Goal: Task Accomplishment & Management: Manage account settings

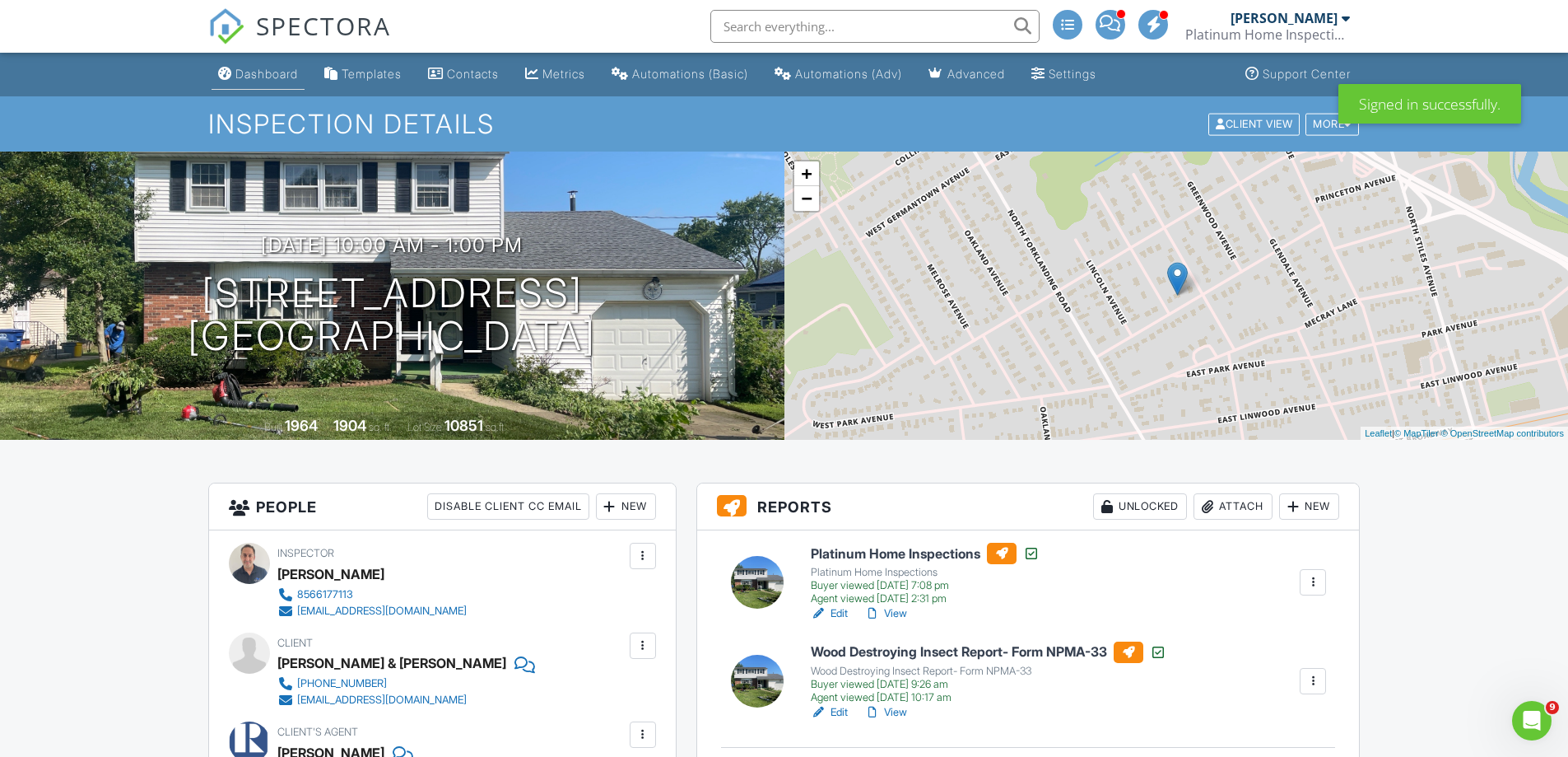
click at [281, 67] on div "Dashboard" at bounding box center [266, 73] width 63 height 14
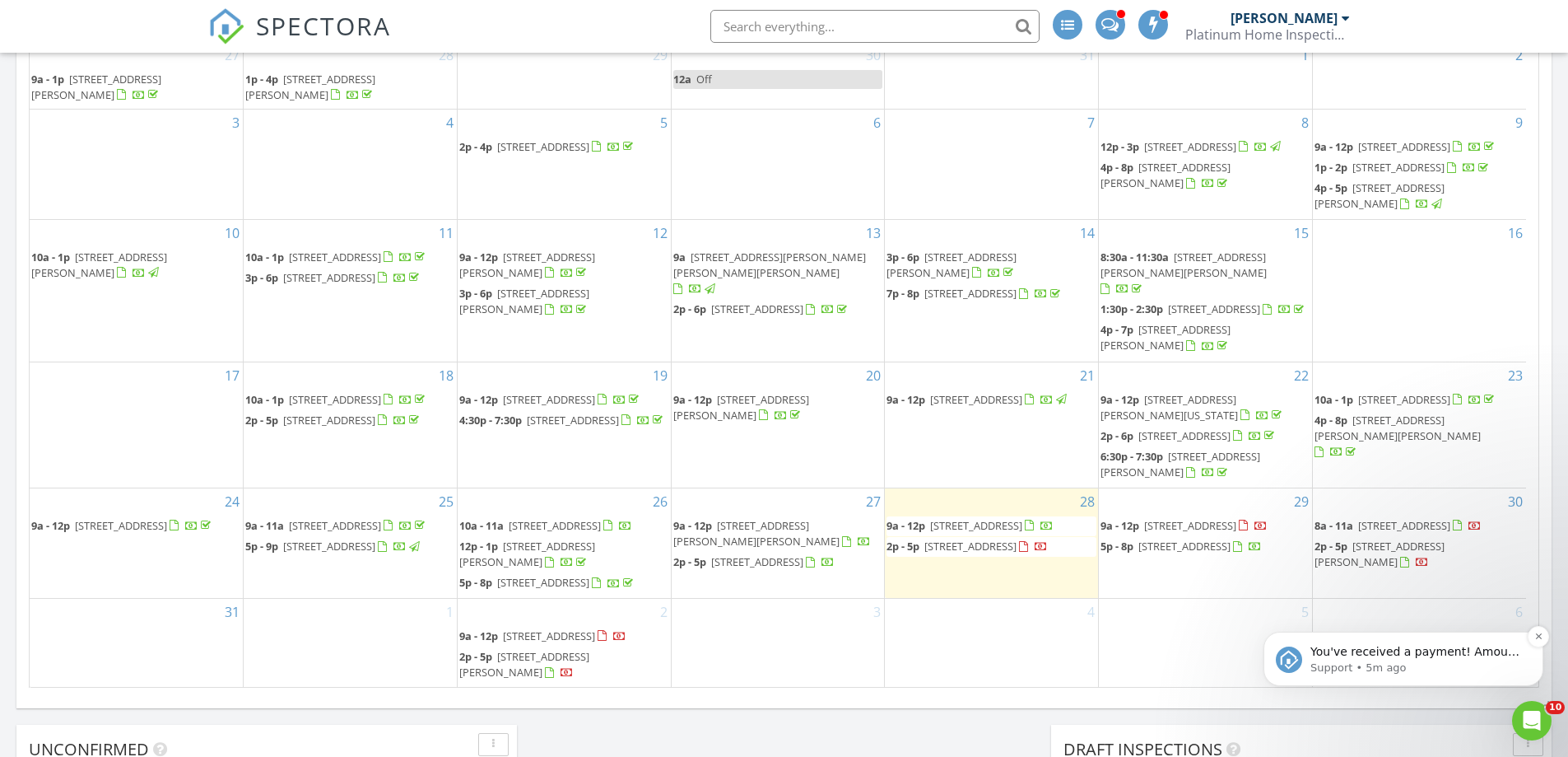
click at [1428, 661] on p "Support • 5m ago" at bounding box center [1417, 668] width 212 height 15
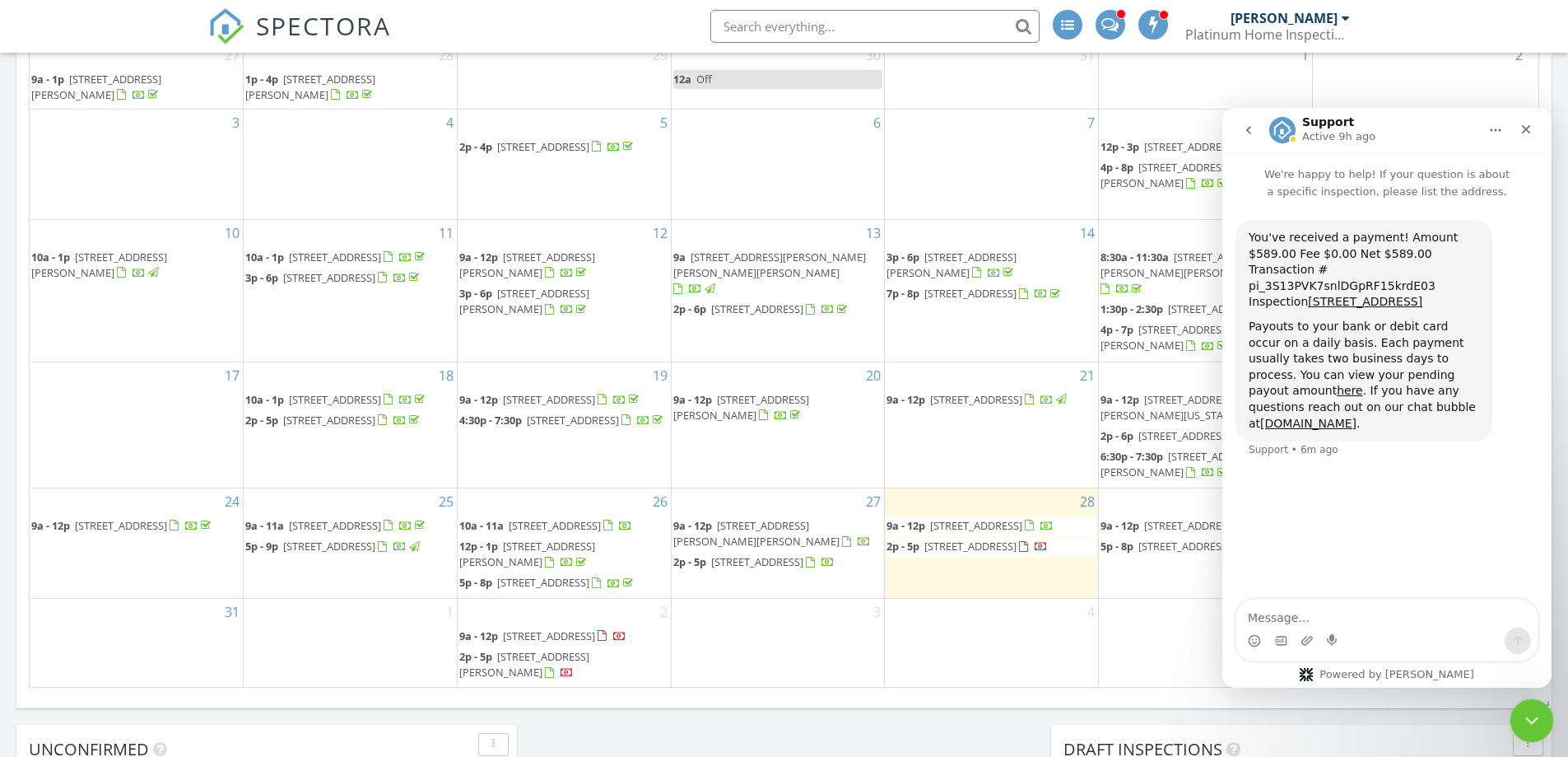
click at [1523, 725] on icon "Close Intercom Messenger" at bounding box center [1529, 718] width 20 height 20
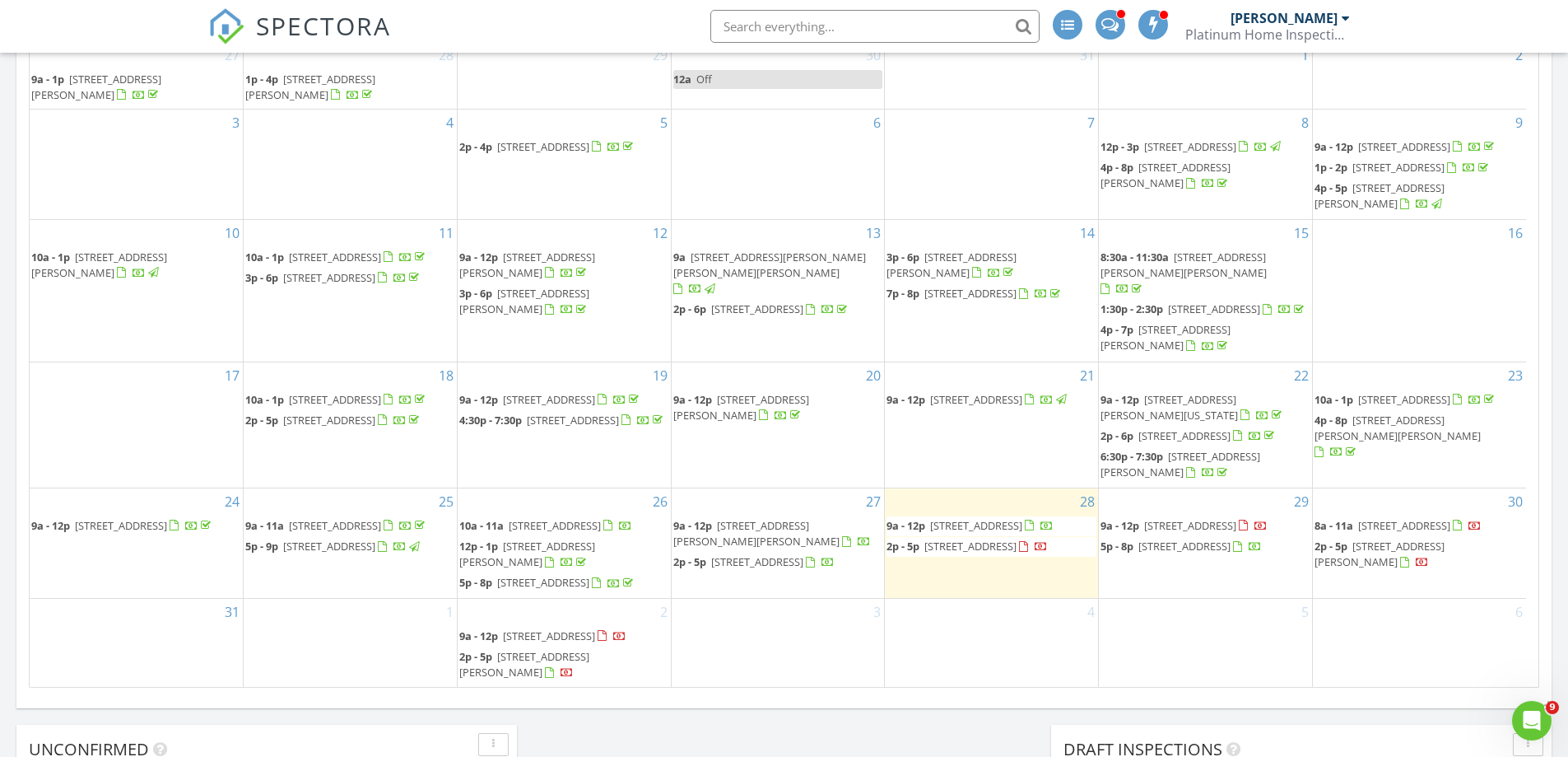
click at [1022, 518] on span "[STREET_ADDRESS]" at bounding box center [976, 526] width 92 height 15
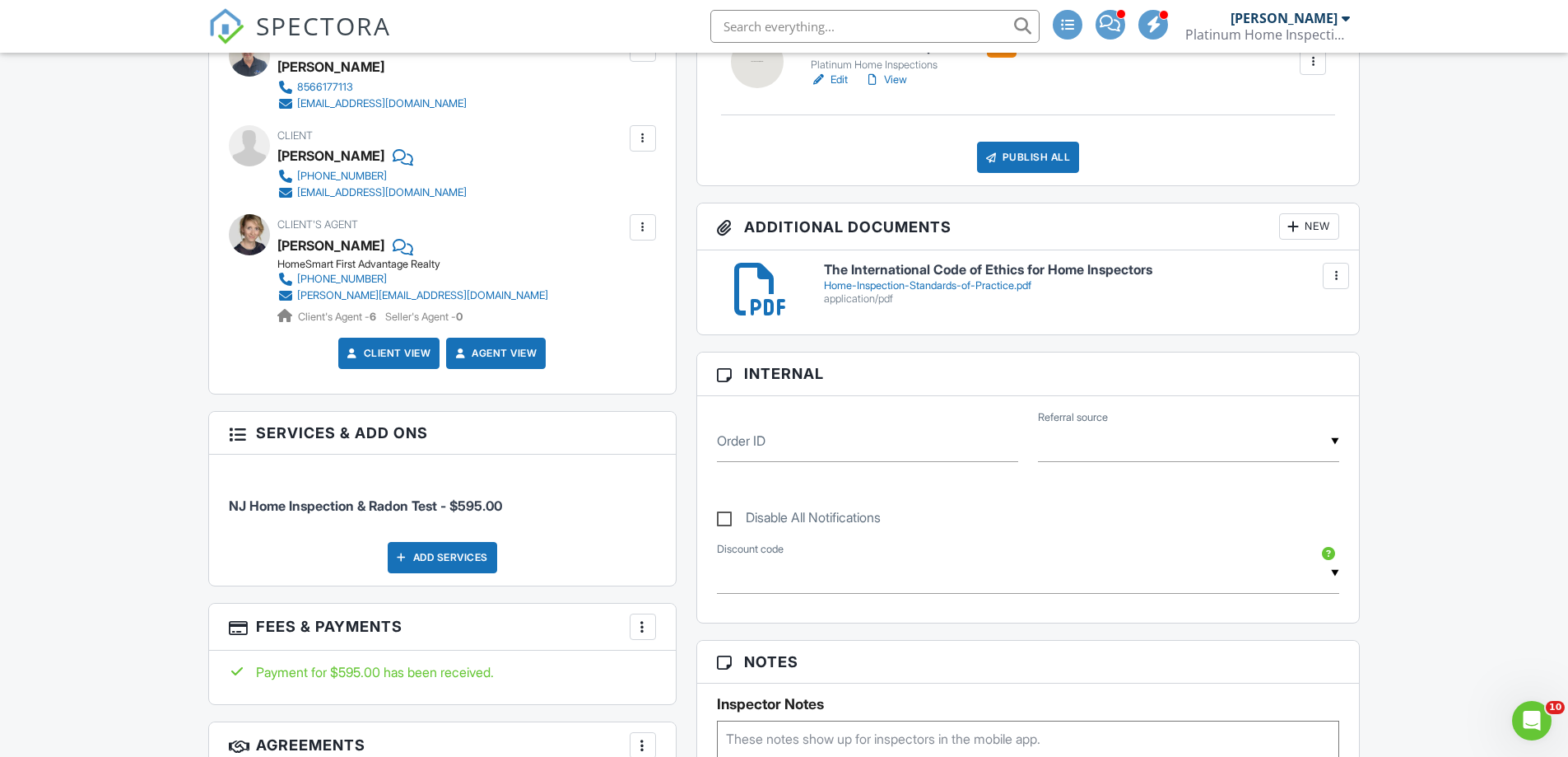
scroll to position [741, 0]
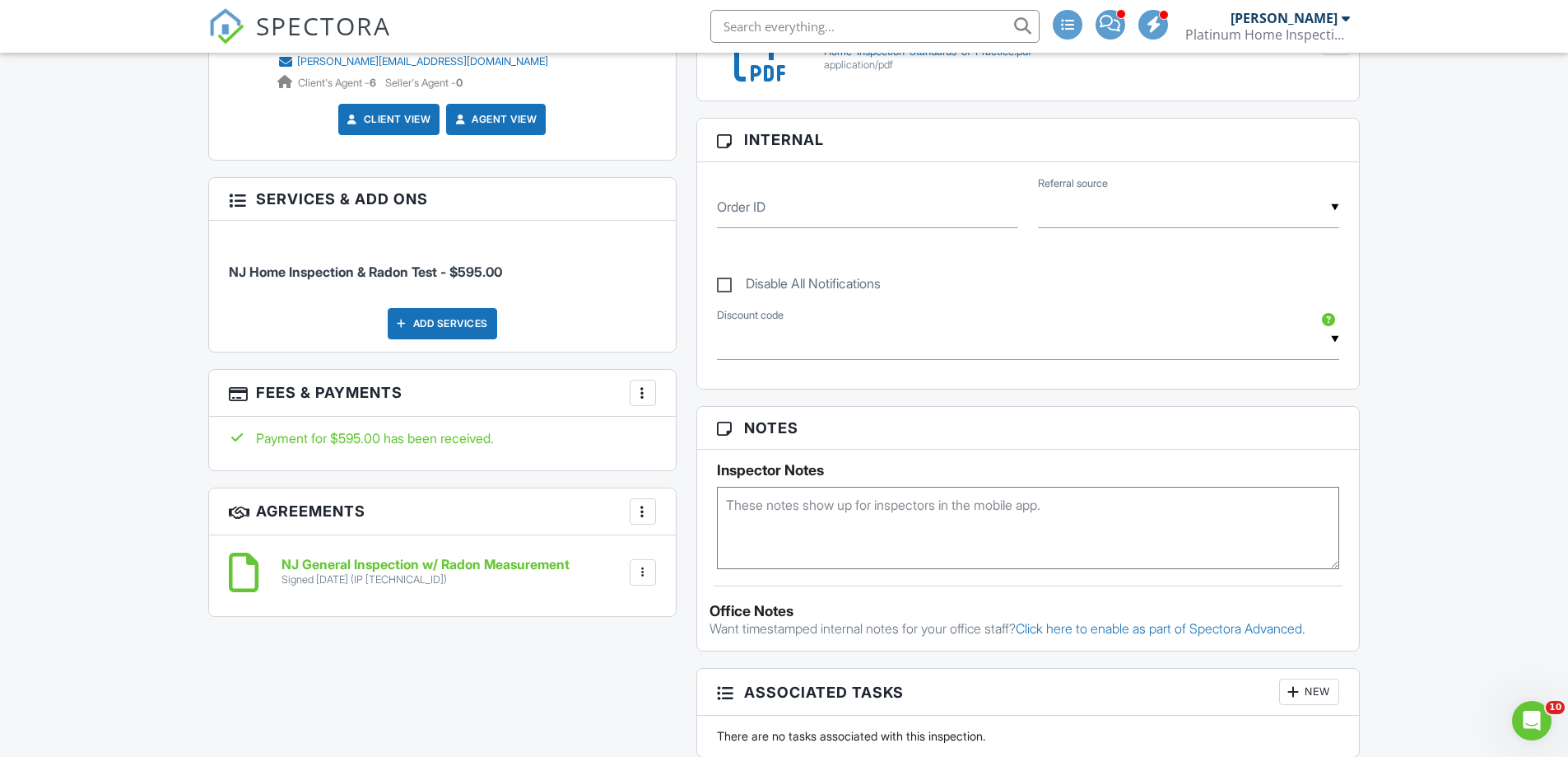
click at [486, 566] on h6 "NJ General Inspection w/ Radon Measurement" at bounding box center [425, 565] width 288 height 15
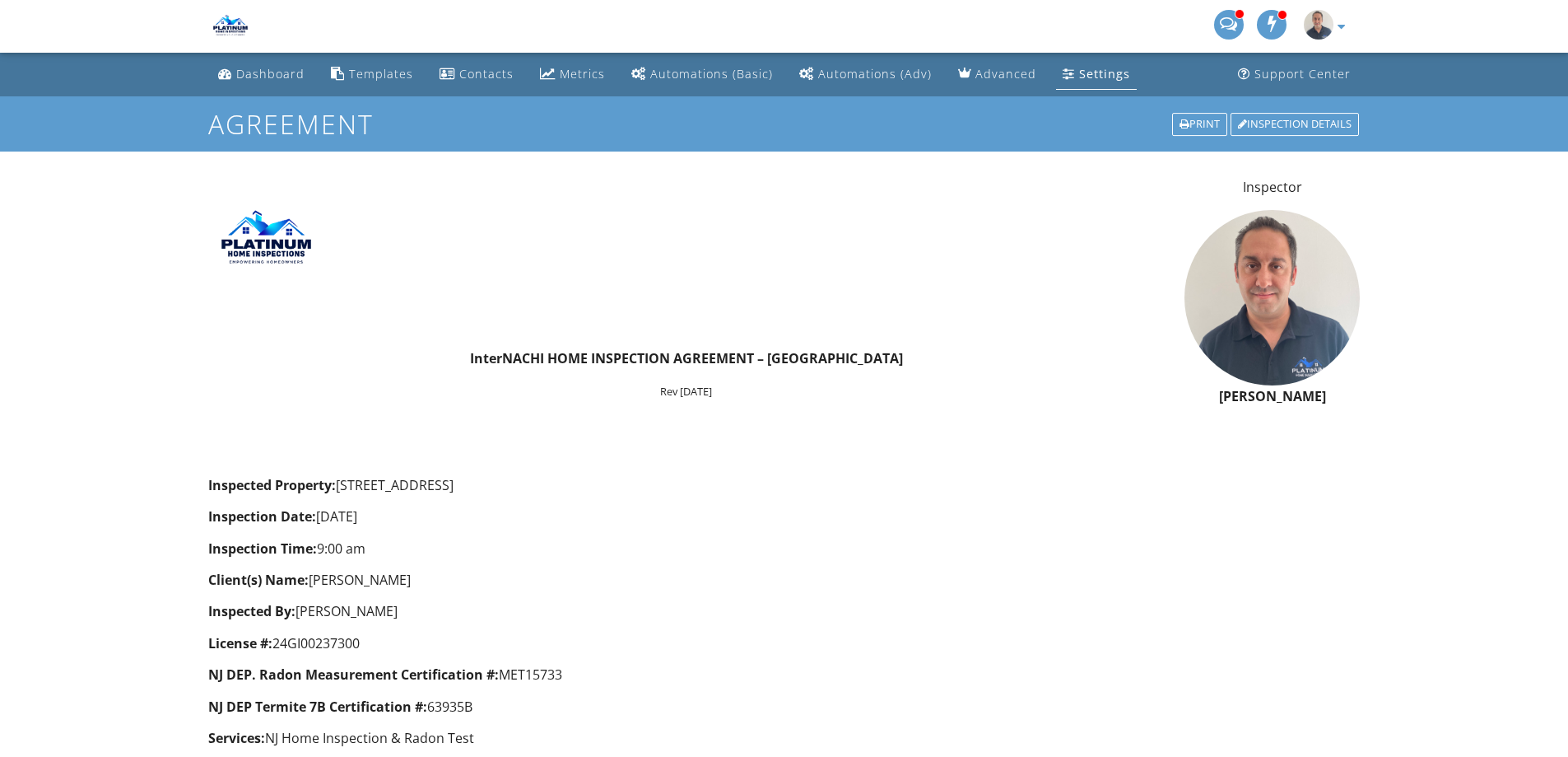
scroll to position [247, 0]
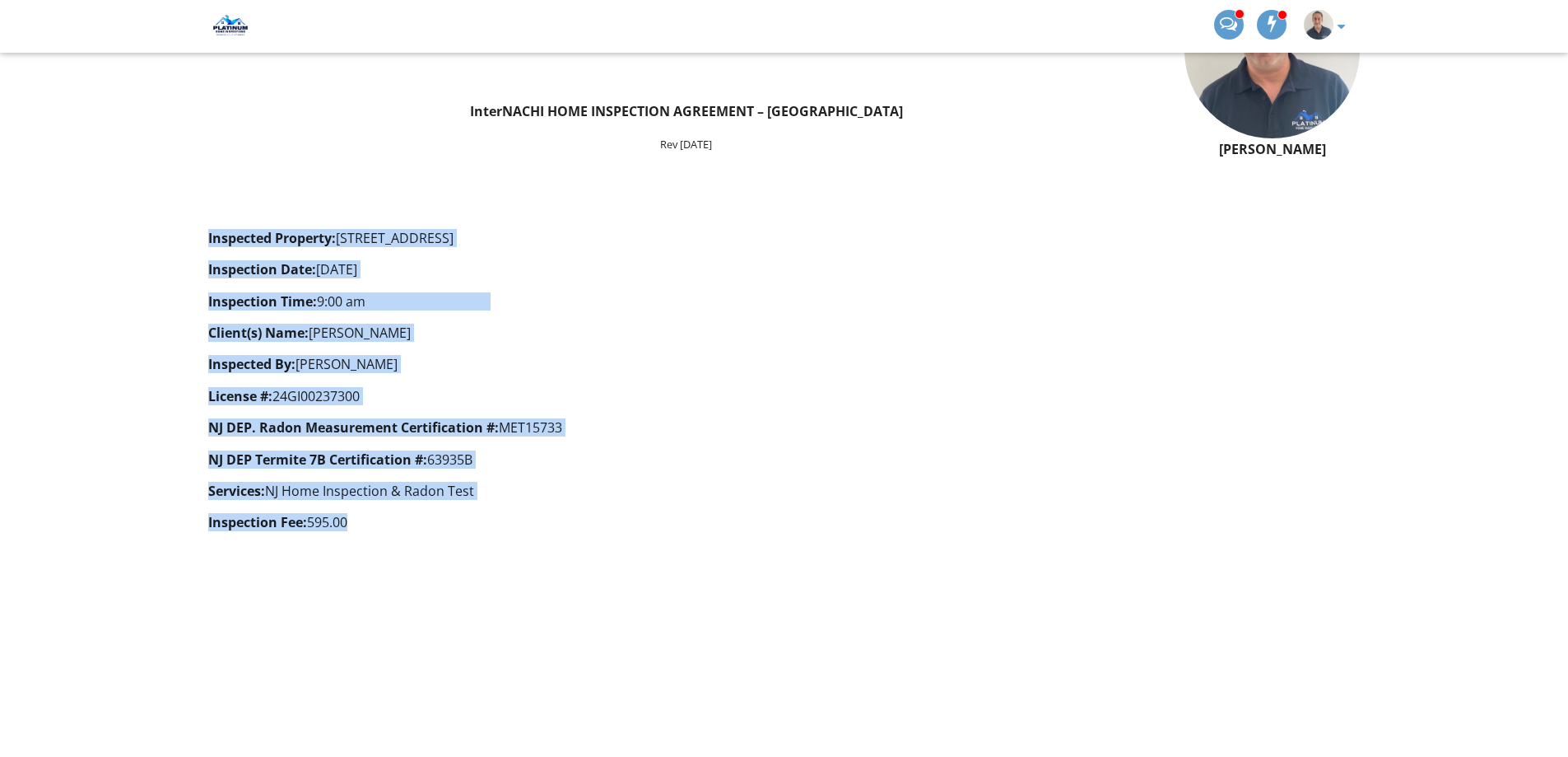
drag, startPoint x: 355, startPoint y: 515, endPoint x: 208, endPoint y: 239, distance: 312.7
copy div "Inspected Property: [STREET_ADDRESS] Inspection Date: [DATE] Inspection Time: 9…"
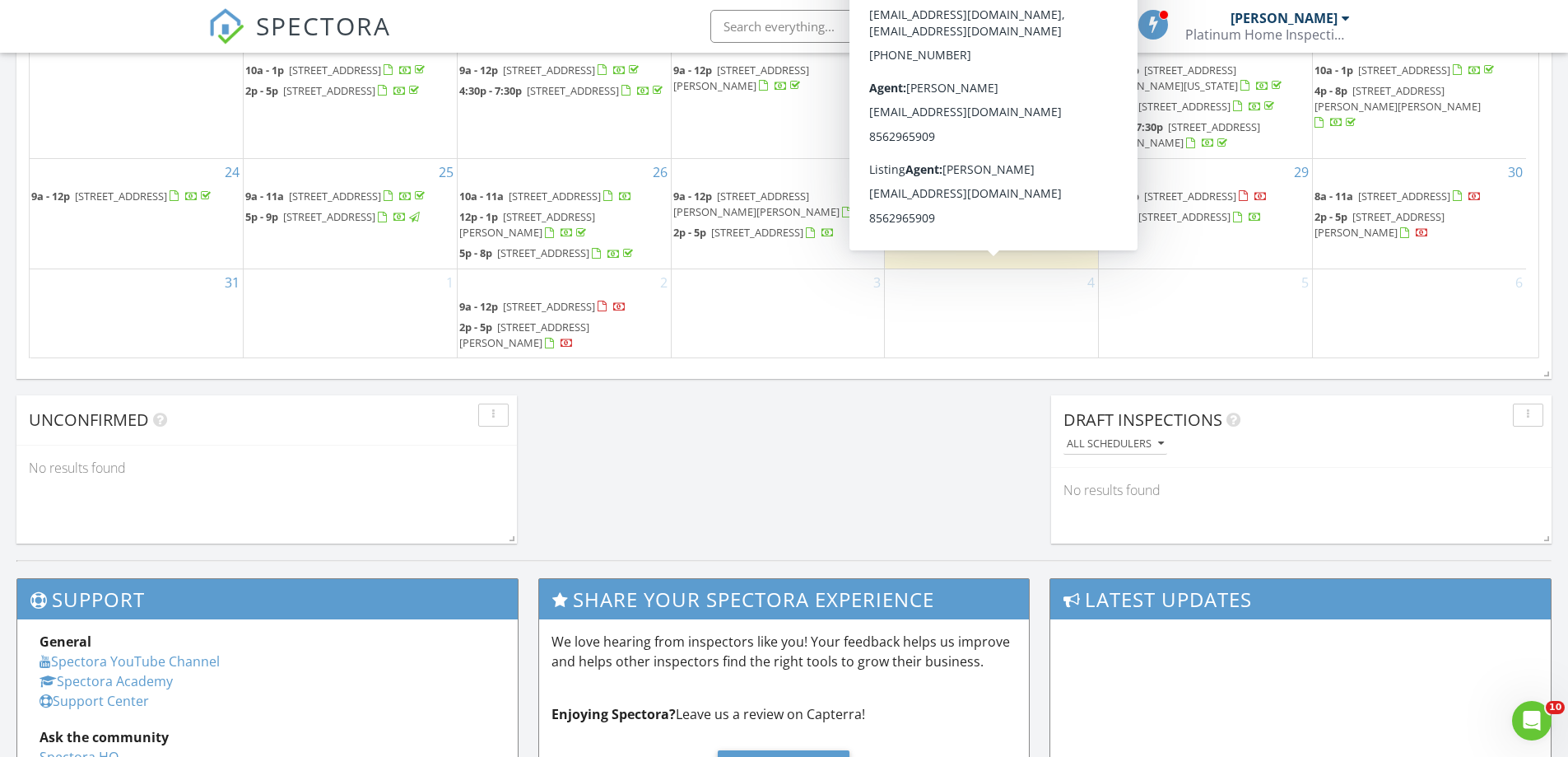
click at [973, 224] on span "39 Foxchase Drive, Burlington 08016" at bounding box center [970, 216] width 92 height 15
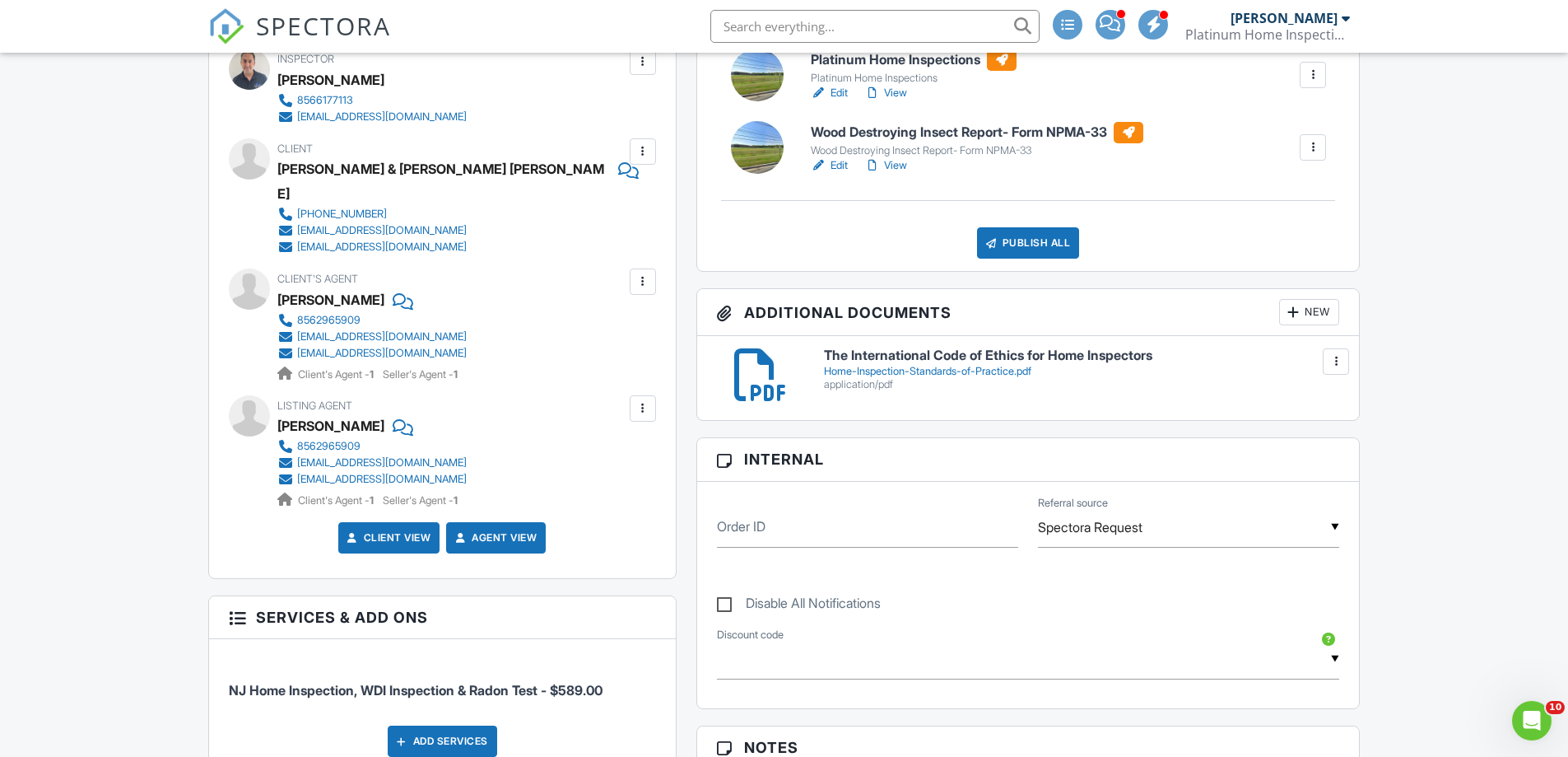
scroll to position [906, 0]
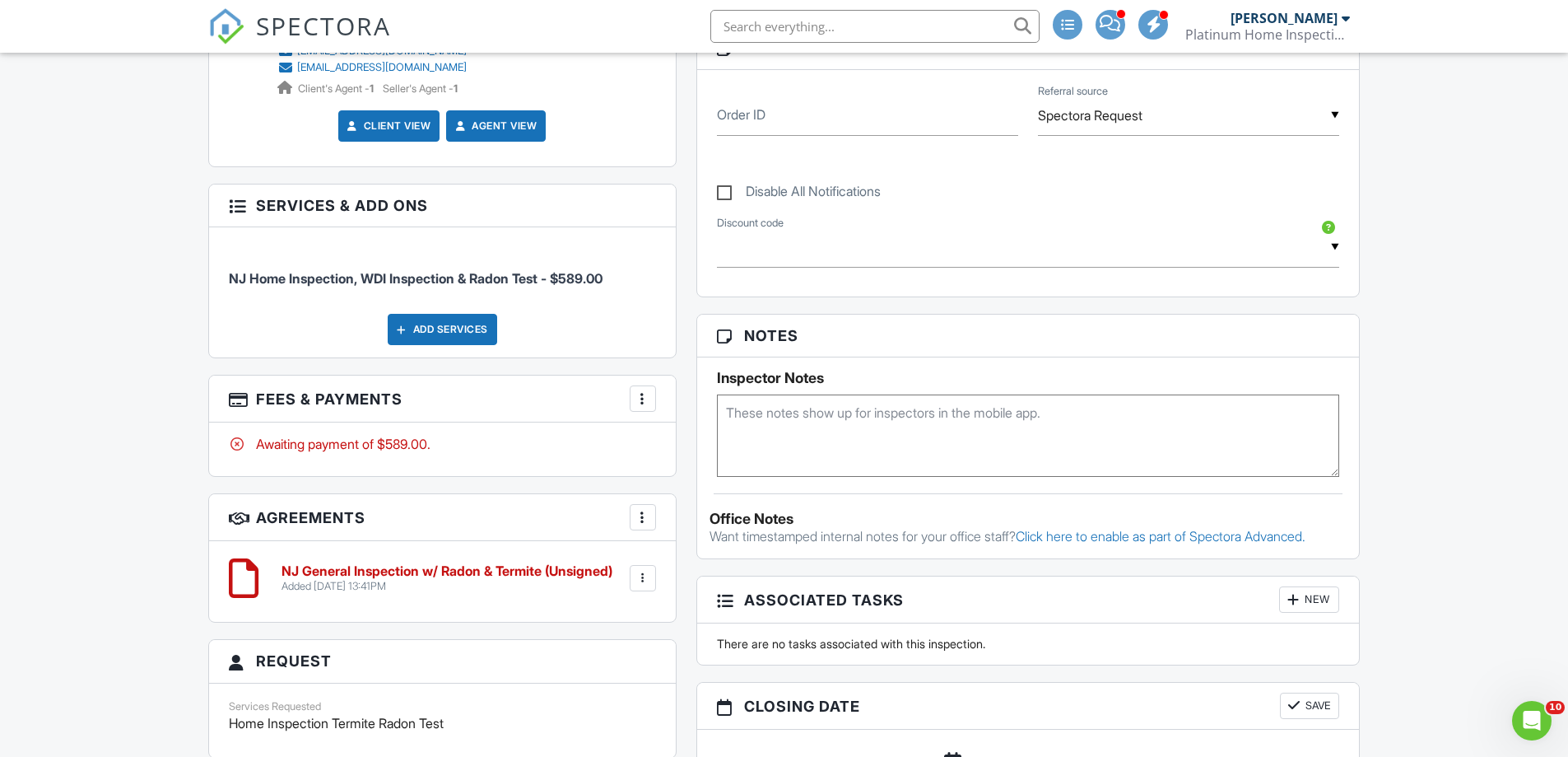
click at [419, 564] on h6 "NJ General Inspection w/ Radon & Termite (Unsigned)" at bounding box center [447, 572] width 331 height 15
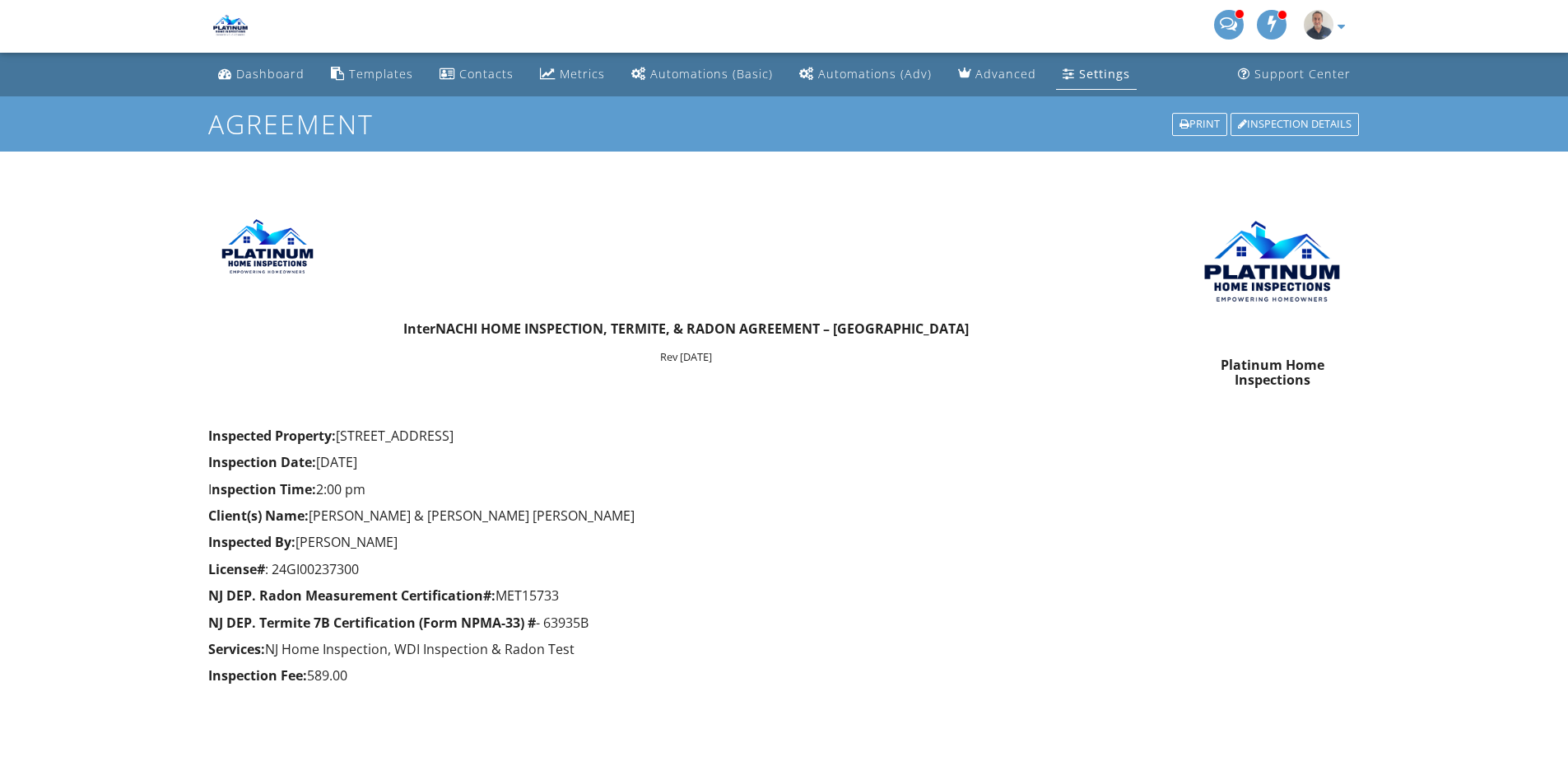
drag, startPoint x: 356, startPoint y: 673, endPoint x: 201, endPoint y: 440, distance: 279.8
copy form "Inspected Property: 39 Foxchase Drive, Burlington, NJ 08016 Inspection Date: 08…"
click at [1295, 125] on div "Inspection Details" at bounding box center [1294, 124] width 129 height 24
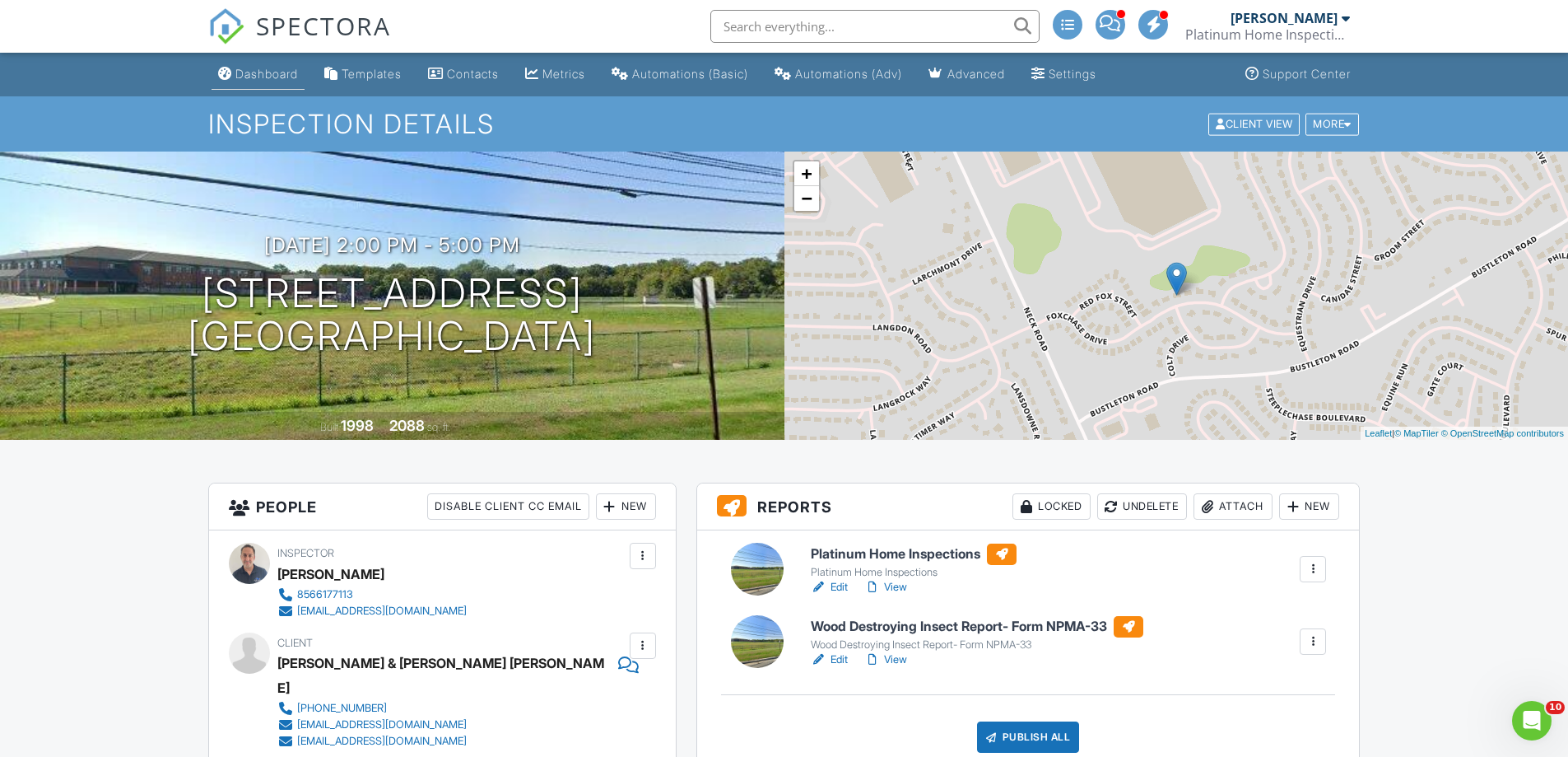
click at [281, 71] on div "Dashboard" at bounding box center [266, 73] width 63 height 14
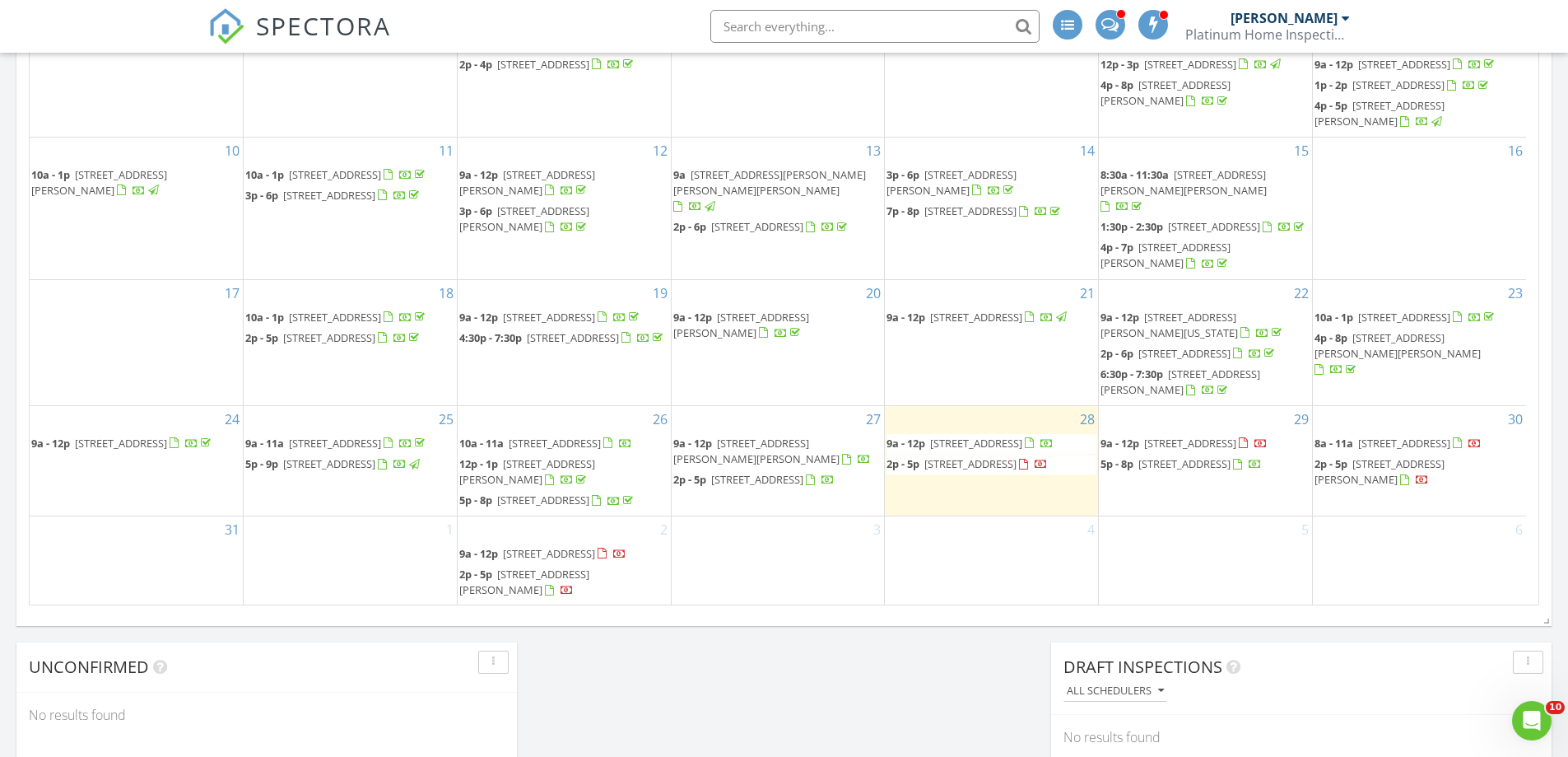
scroll to position [1523, 1593]
click at [796, 666] on div "[DATE] [PERSON_NAME] 9:00 am [STREET_ADDRESS] [PERSON_NAME] 42 minutes drive ti…" at bounding box center [784, 57] width 1568 height 1498
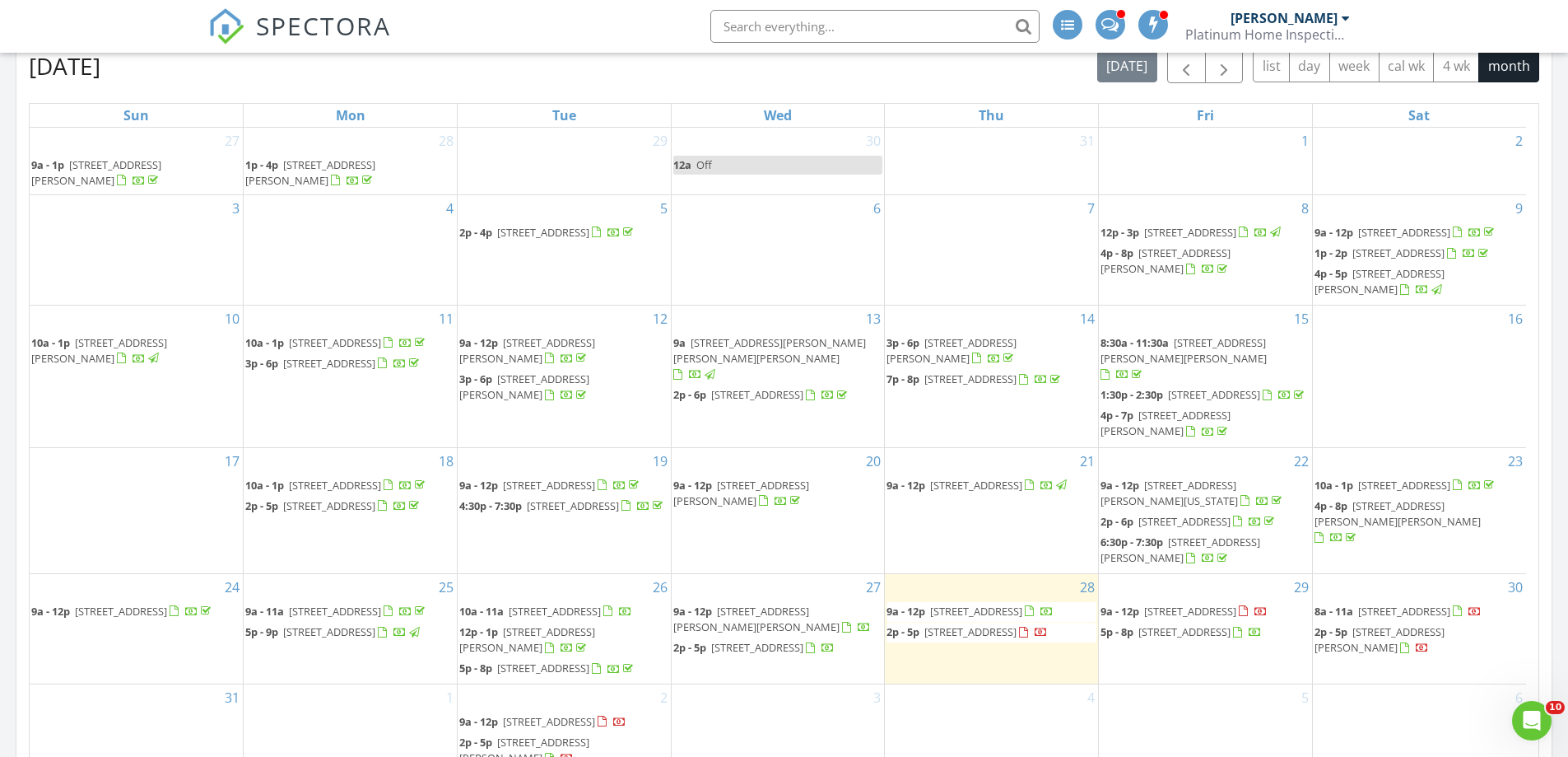
scroll to position [988, 0]
